Goal: Book appointment/travel/reservation

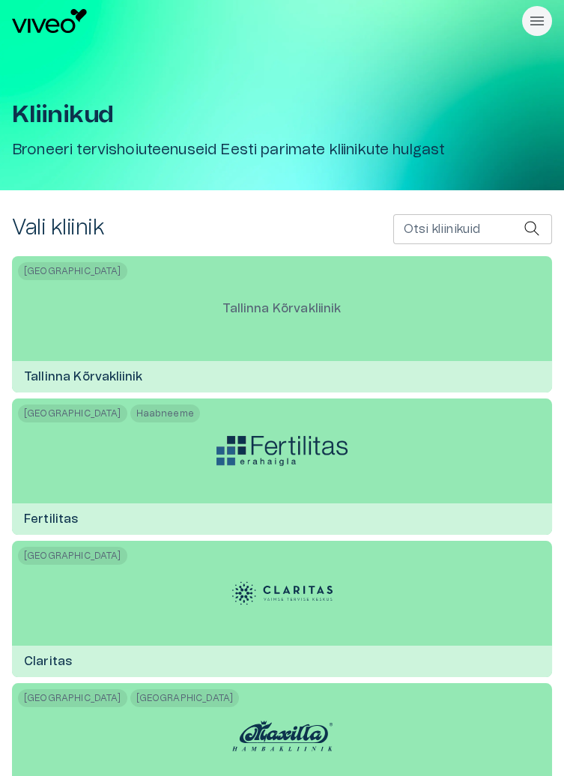
click at [446, 234] on input "Otsi kliinikuid" at bounding box center [458, 229] width 130 height 30
click at [539, 24] on icon "Rippmenüü nähtavus" at bounding box center [536, 20] width 13 height 9
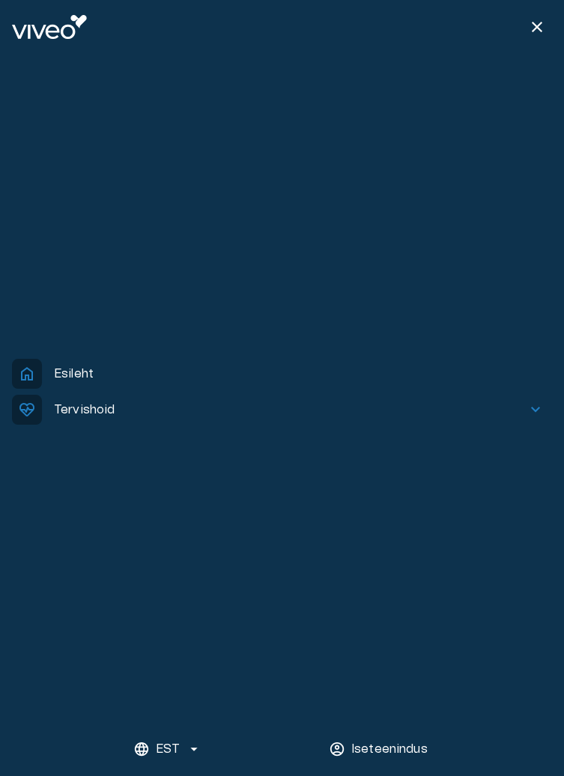
click at [532, 413] on span "keyboard_arrow_down" at bounding box center [535, 410] width 18 height 18
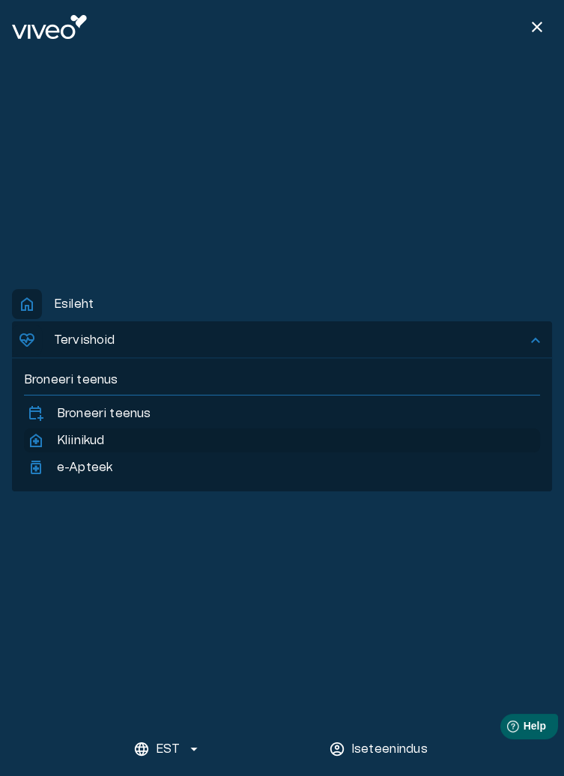
click at [82, 446] on p "Kliinikud" at bounding box center [80, 440] width 47 height 18
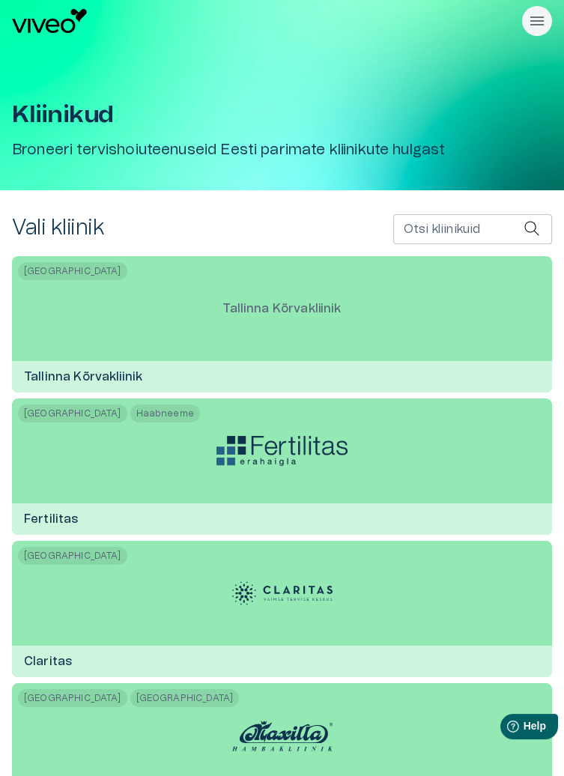
click at [446, 227] on input "Otsi kliinikuid" at bounding box center [458, 229] width 130 height 30
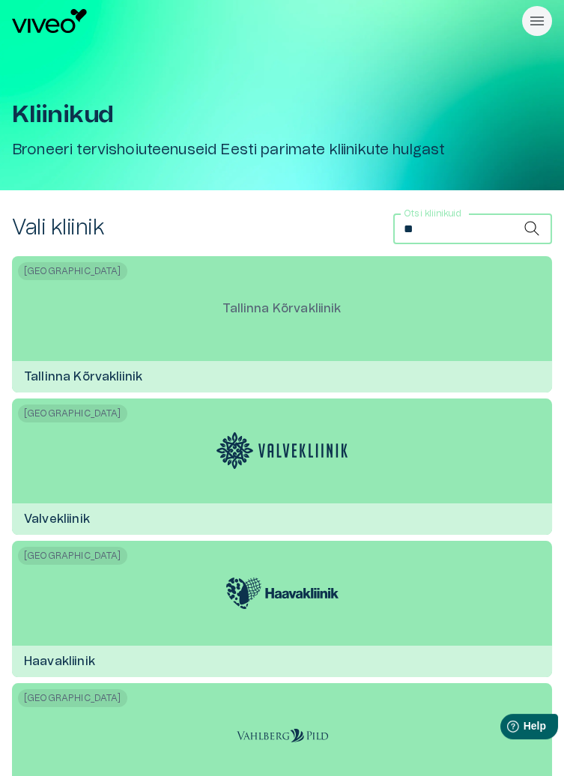
type input "*"
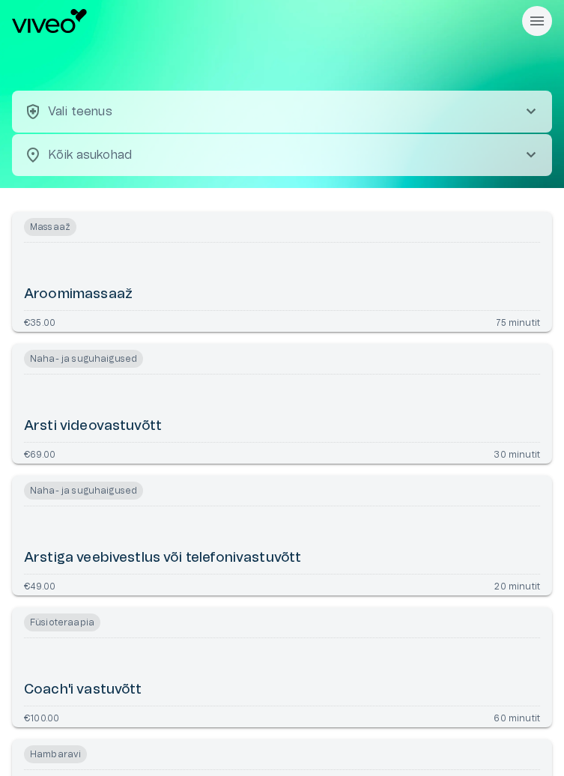
click at [538, 106] on span "chevron_right" at bounding box center [531, 112] width 18 height 18
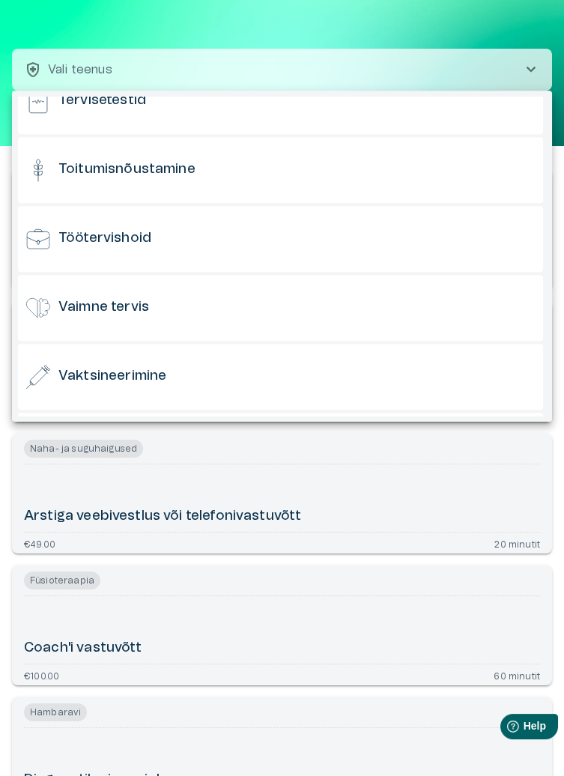
scroll to position [1408, 0]
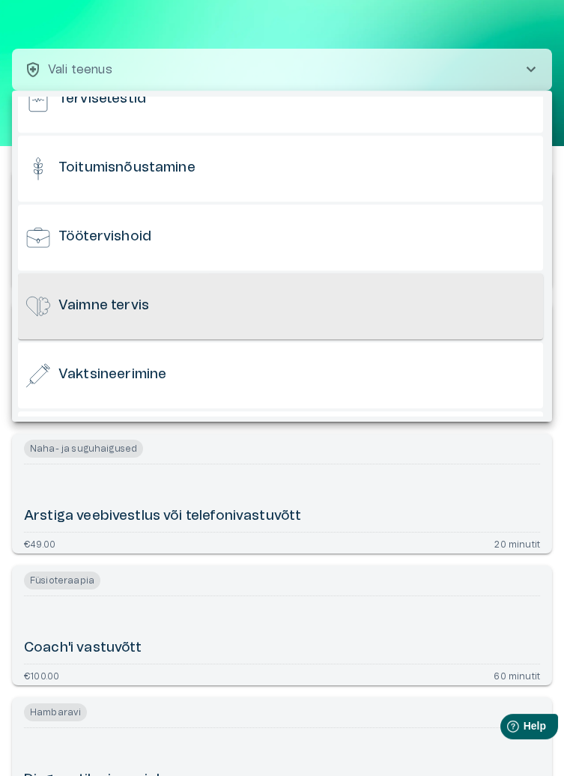
click at [138, 300] on h6 "Vaimne tervis" at bounding box center [103, 306] width 91 height 19
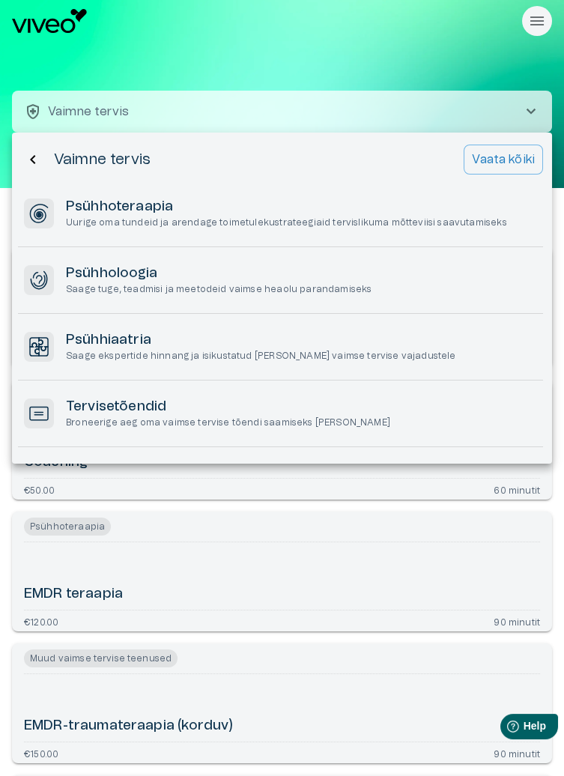
click at [511, 157] on p "Vaata kõiki" at bounding box center [503, 160] width 63 height 18
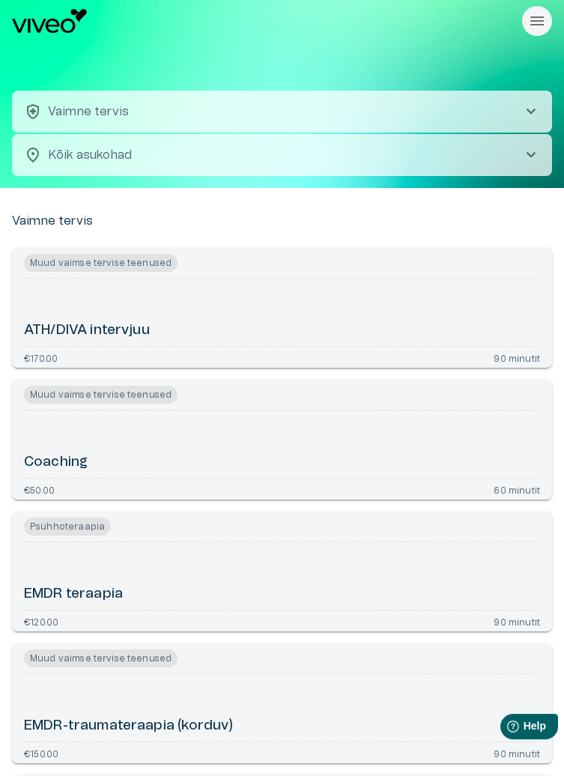
click at [535, 148] on span "chevron_right" at bounding box center [531, 155] width 18 height 18
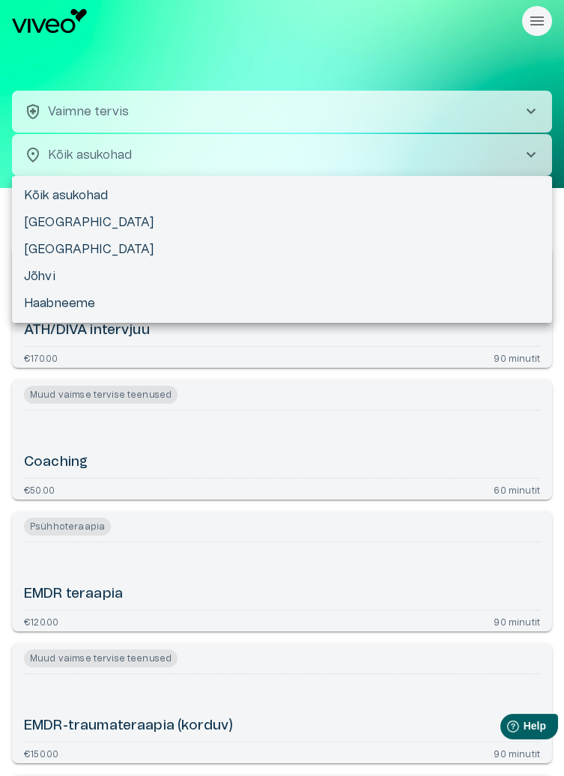
click at [61, 220] on li "[GEOGRAPHIC_DATA]" at bounding box center [282, 222] width 540 height 27
type input "**********"
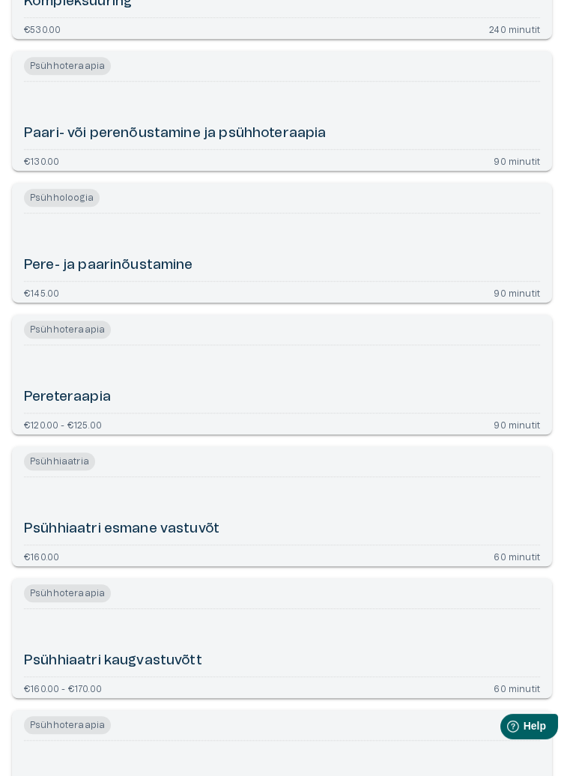
scroll to position [1778, 0]
click at [469, 511] on div "Psühhiaatri esmane vastuvõt" at bounding box center [282, 511] width 516 height 55
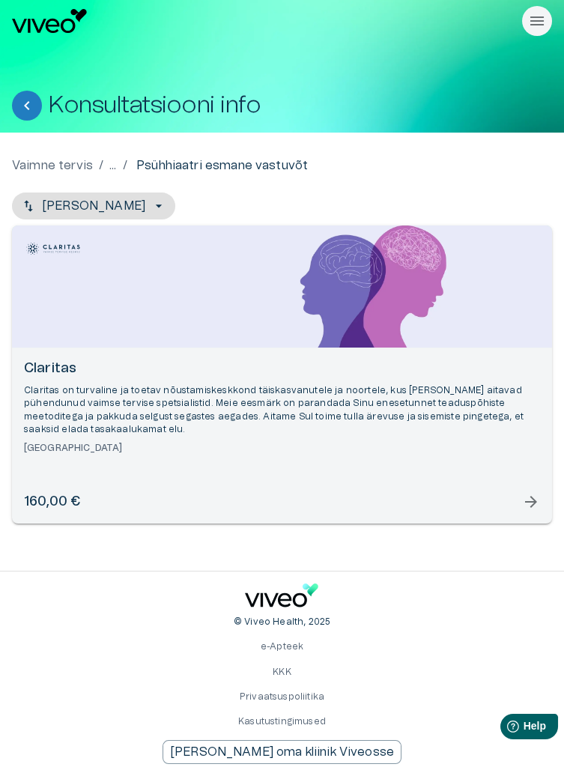
click at [523, 510] on span "arrow_forward" at bounding box center [531, 502] width 18 height 18
